Goal: Task Accomplishment & Management: Manage account settings

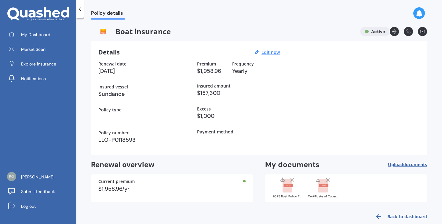
click at [407, 32] on icon at bounding box center [409, 31] width 4 height 4
click at [43, 190] on span "Submit feedback" at bounding box center [38, 191] width 34 height 6
click at [47, 63] on span "Explore insurance" at bounding box center [38, 64] width 35 height 6
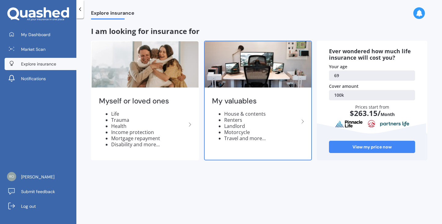
click at [240, 139] on li "Travel and more..." at bounding box center [261, 138] width 75 height 6
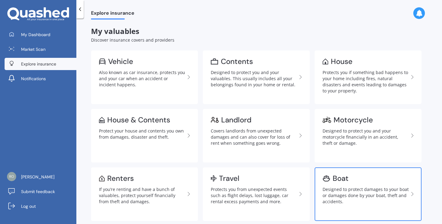
click at [414, 194] on icon at bounding box center [412, 193] width 7 height 7
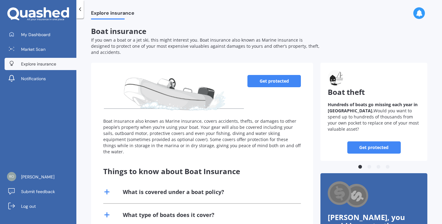
click at [281, 75] on link "Get protected" at bounding box center [275, 81] width 54 height 12
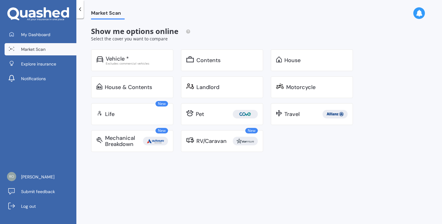
click at [421, 12] on icon at bounding box center [419, 13] width 7 height 7
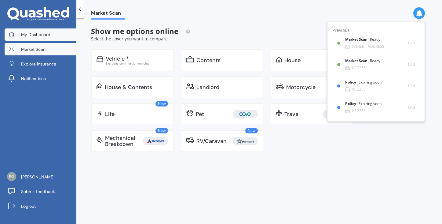
click at [40, 33] on span "My Dashboard" at bounding box center [35, 34] width 29 height 6
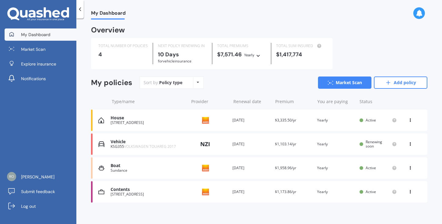
click at [409, 165] on icon at bounding box center [411, 167] width 4 height 4
click at [392, 189] on div "Delete" at bounding box center [397, 192] width 61 height 12
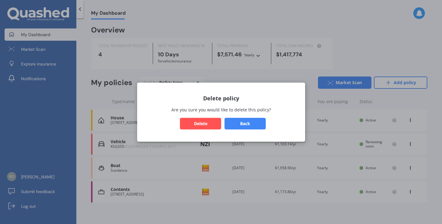
click at [205, 122] on button "Delete" at bounding box center [200, 123] width 41 height 12
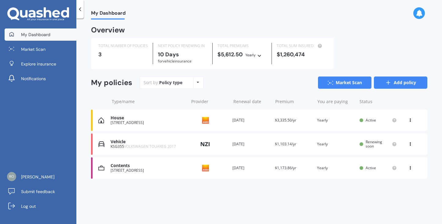
click at [405, 82] on link "Add policy" at bounding box center [401, 82] width 54 height 12
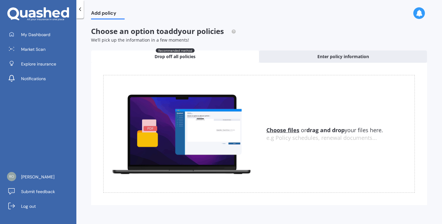
click at [294, 131] on u "Choose files" at bounding box center [283, 129] width 33 height 7
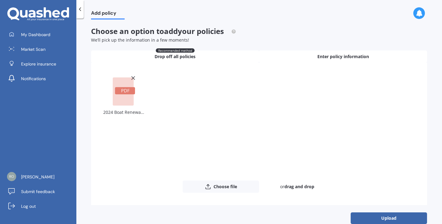
click at [327, 59] on div "Enter policy information" at bounding box center [343, 56] width 168 height 12
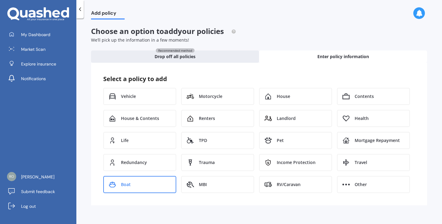
click at [145, 185] on div "Boat" at bounding box center [139, 184] width 73 height 17
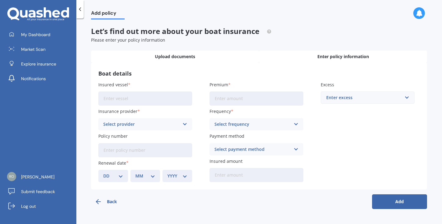
click at [155, 57] on span "Upload documents" at bounding box center [175, 57] width 40 height 6
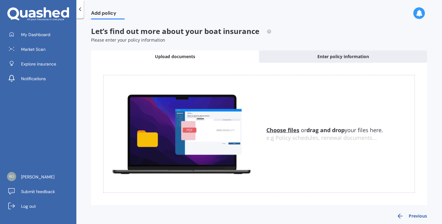
click at [283, 131] on u "Choose files" at bounding box center [283, 129] width 33 height 7
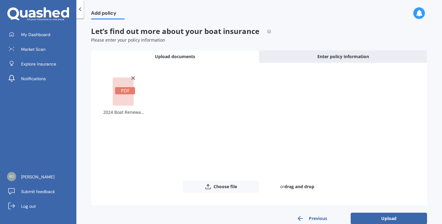
click at [127, 91] on rect at bounding box center [125, 90] width 20 height 7
click at [224, 187] on button "Choose file" at bounding box center [221, 186] width 76 height 12
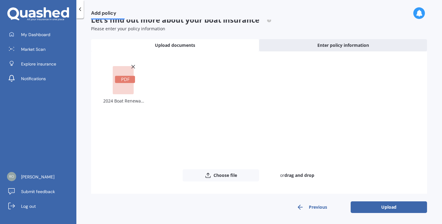
scroll to position [11, 0]
click at [388, 208] on button "Upload" at bounding box center [389, 208] width 76 height 12
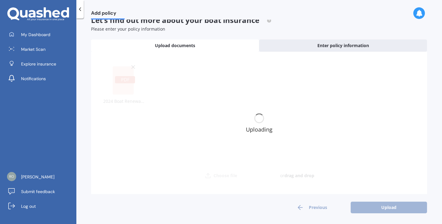
scroll to position [0, 0]
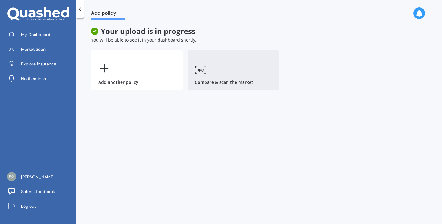
click at [206, 82] on link "Compare & scan the market" at bounding box center [234, 70] width 92 height 40
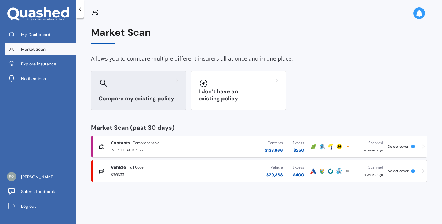
click at [111, 97] on h3 "Compare my existing policy" at bounding box center [139, 98] width 80 height 7
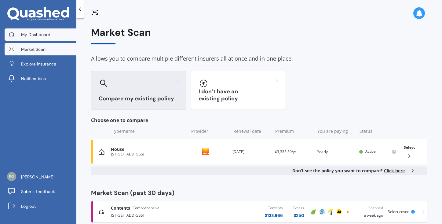
click at [33, 35] on span "My Dashboard" at bounding box center [35, 34] width 29 height 6
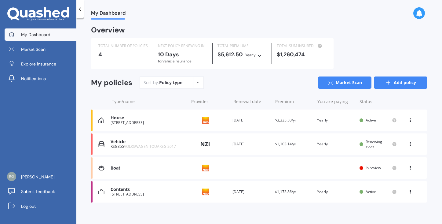
click at [400, 82] on link "Add policy" at bounding box center [401, 82] width 54 height 12
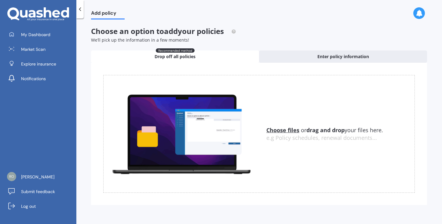
click at [287, 130] on u "Choose files" at bounding box center [283, 129] width 33 height 7
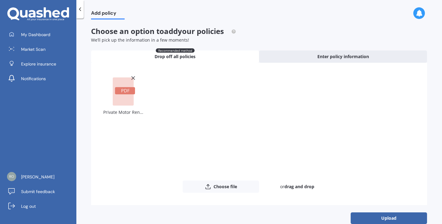
click at [130, 113] on div "Private Motor Renewal - 2014 Porsche Panamera ‘LKJ692’.pdf" at bounding box center [123, 112] width 41 height 8
click at [395, 218] on button "Upload" at bounding box center [389, 218] width 76 height 12
